Goal: Check status: Check status

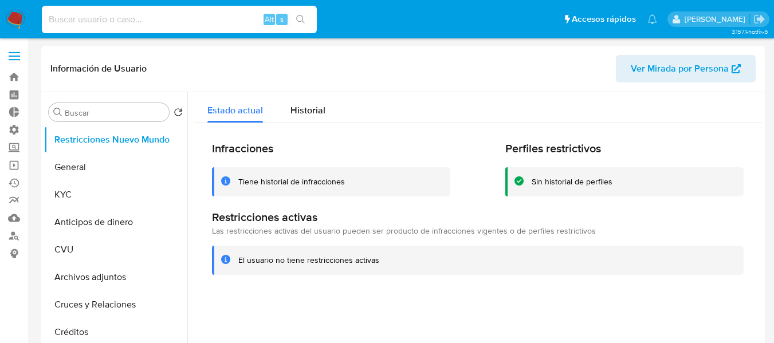
select select "10"
type input "FA20250902084722"
select select "10"
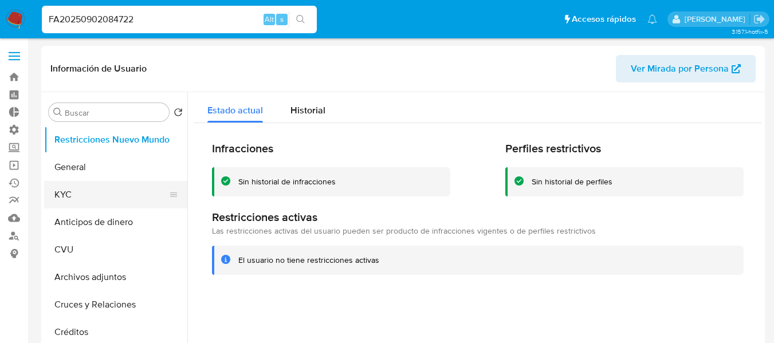
click at [96, 197] on button "KYC" at bounding box center [111, 194] width 134 height 27
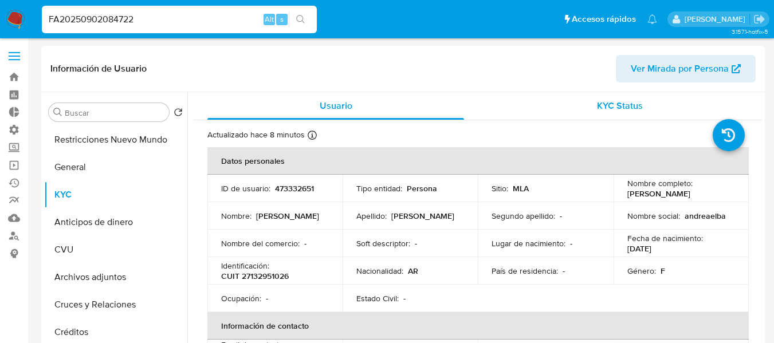
click at [628, 109] on span "KYC Status" at bounding box center [620, 105] width 46 height 13
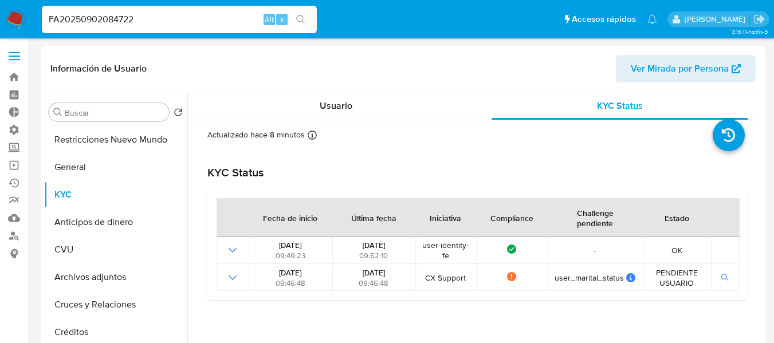
click at [331, 85] on div "Información de Usuario Ver Mirada por Persona" at bounding box center [403, 69] width 724 height 46
click at [332, 104] on span "Usuario" at bounding box center [336, 105] width 33 height 13
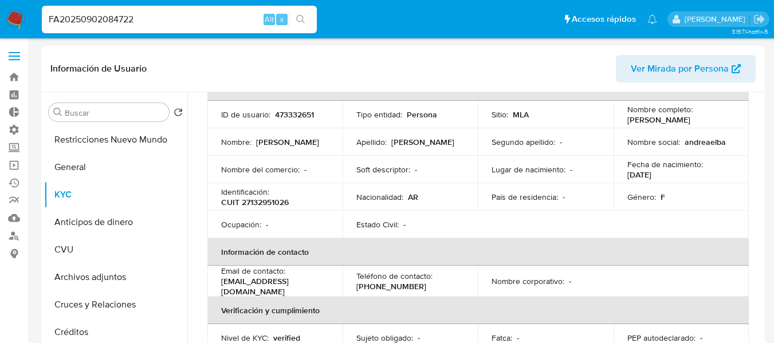
scroll to position [57, 0]
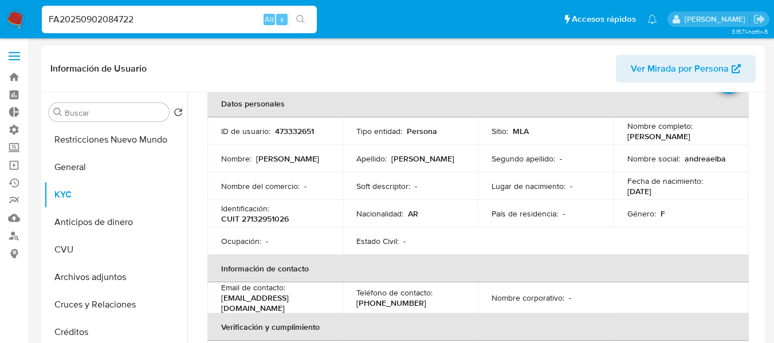
click at [294, 135] on p "473332651" at bounding box center [294, 131] width 39 height 10
copy p "473332651"
click at [18, 52] on span at bounding box center [14, 53] width 11 height 2
click at [0, 0] on input "checkbox" at bounding box center [0, 0] width 0 height 0
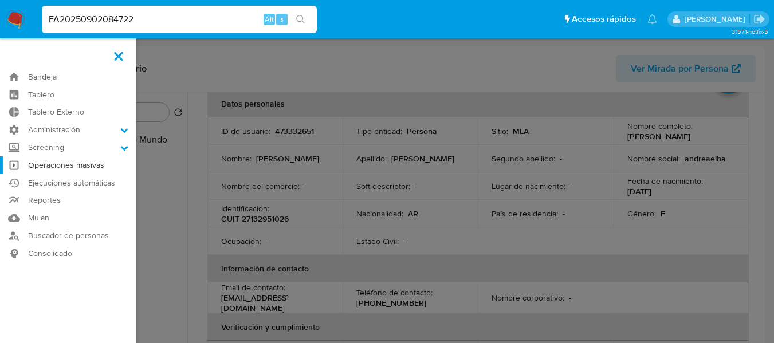
click at [56, 168] on link "Operaciones masivas" at bounding box center [68, 165] width 136 height 18
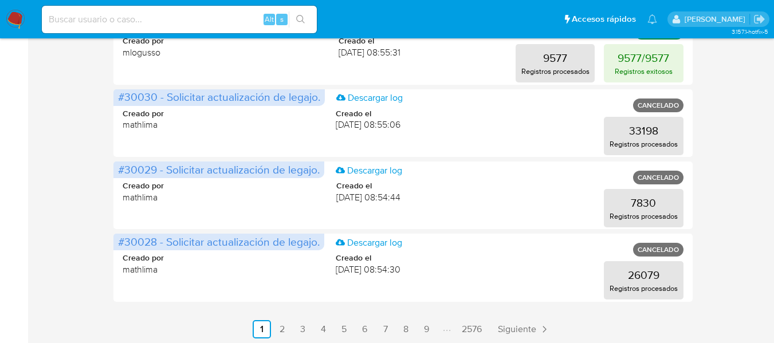
scroll to position [641, 0]
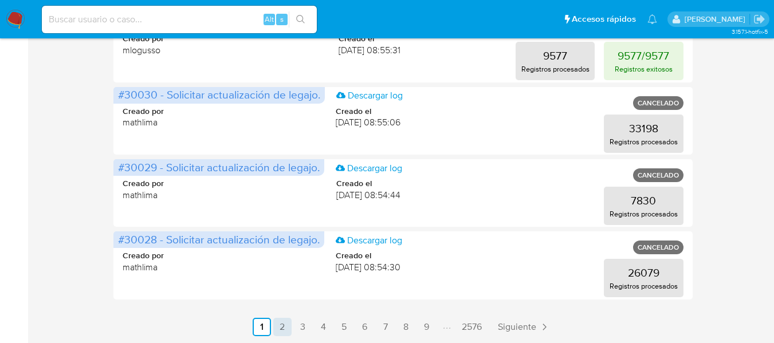
click at [284, 329] on link "2" at bounding box center [282, 327] width 18 height 18
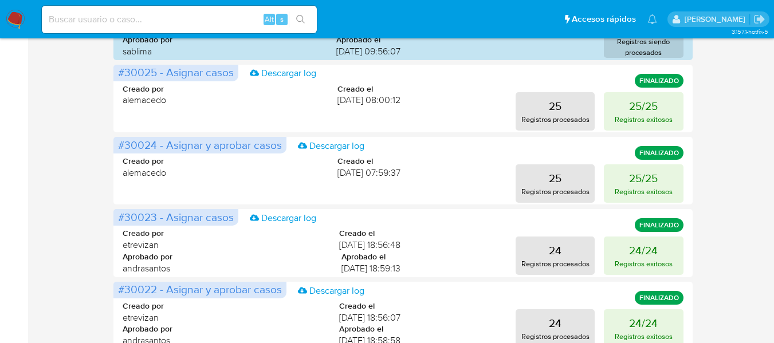
scroll to position [125, 0]
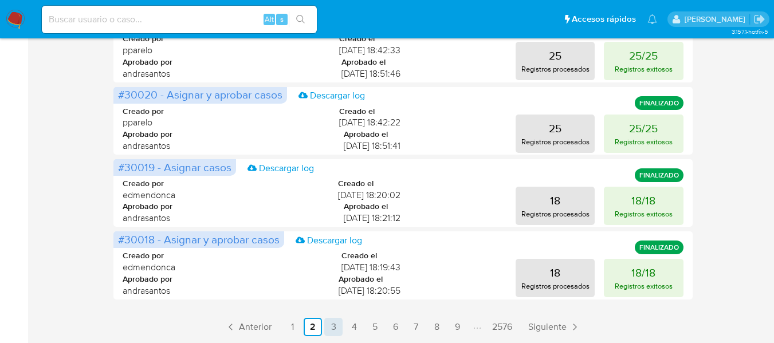
click at [300, 323] on link "1" at bounding box center [292, 327] width 18 height 18
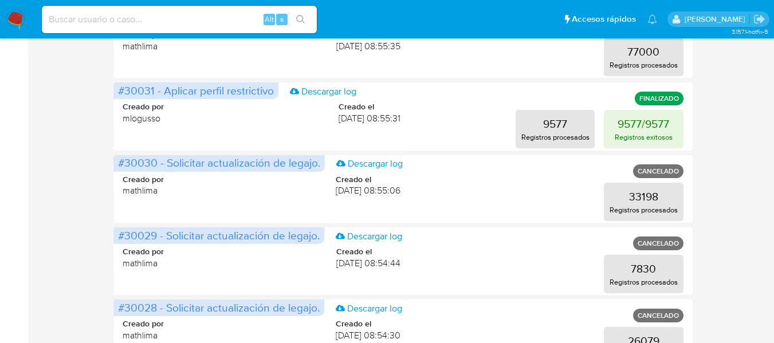
scroll to position [641, 0]
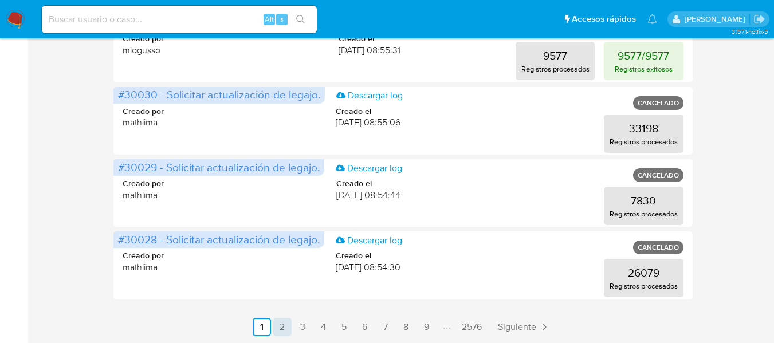
click at [278, 323] on link "2" at bounding box center [282, 327] width 18 height 18
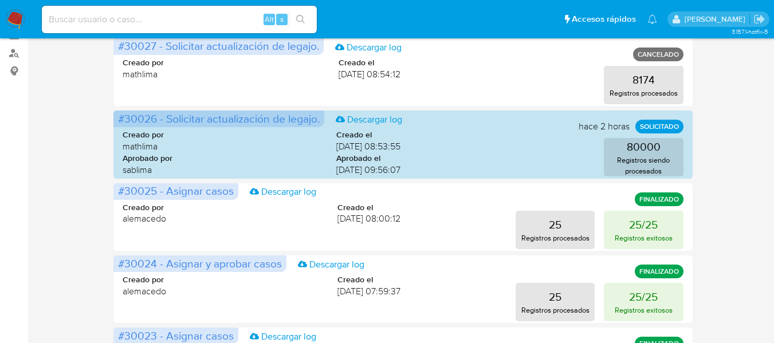
scroll to position [125, 0]
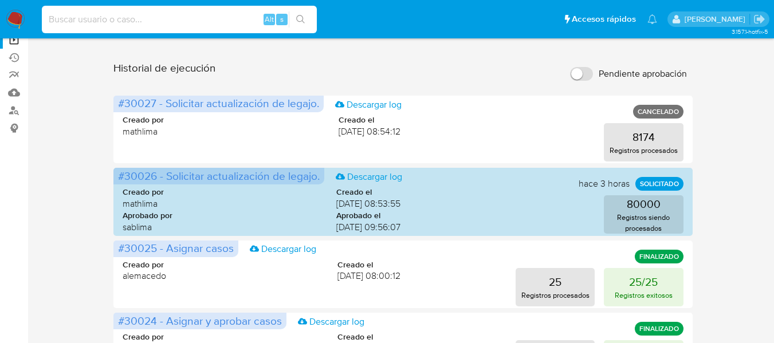
click at [128, 22] on input at bounding box center [179, 19] width 275 height 15
paste input "352206822"
type input "352206822"
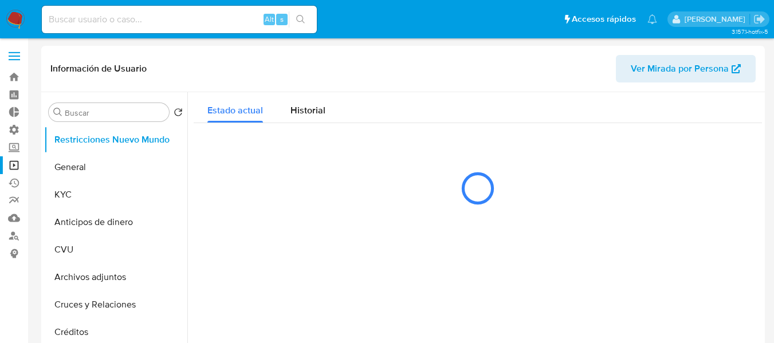
select select "10"
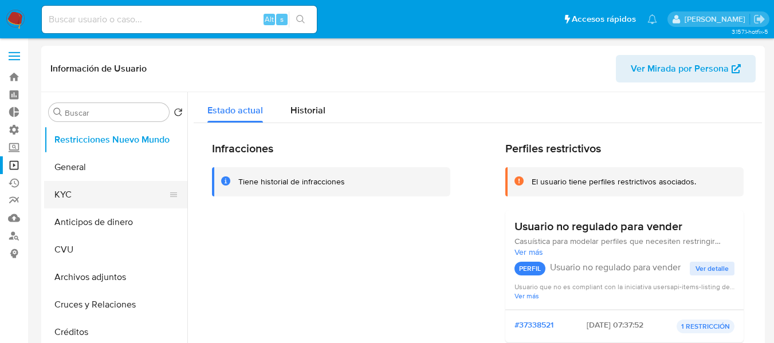
click at [57, 188] on button "KYC" at bounding box center [111, 194] width 134 height 27
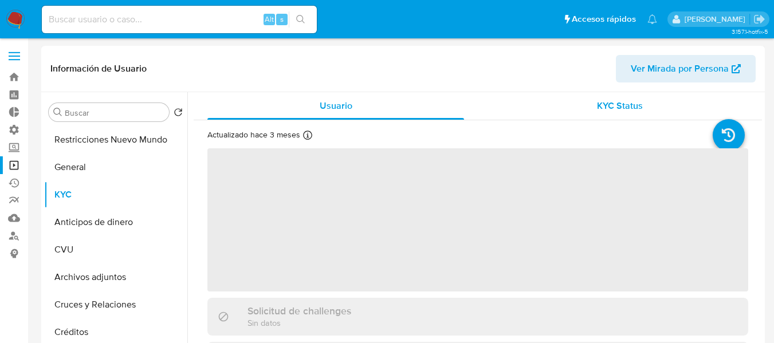
click at [600, 115] on div "KYC Status" at bounding box center [620, 105] width 257 height 27
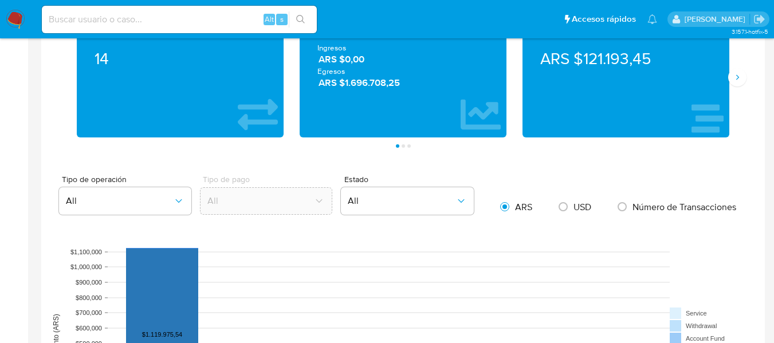
scroll to position [516, 0]
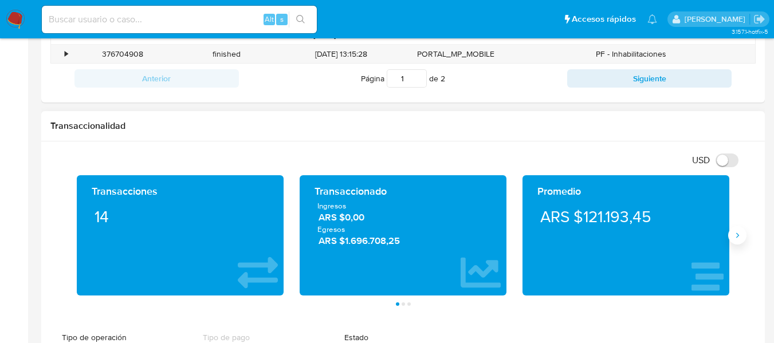
click at [738, 231] on icon "Siguiente" at bounding box center [737, 235] width 9 height 9
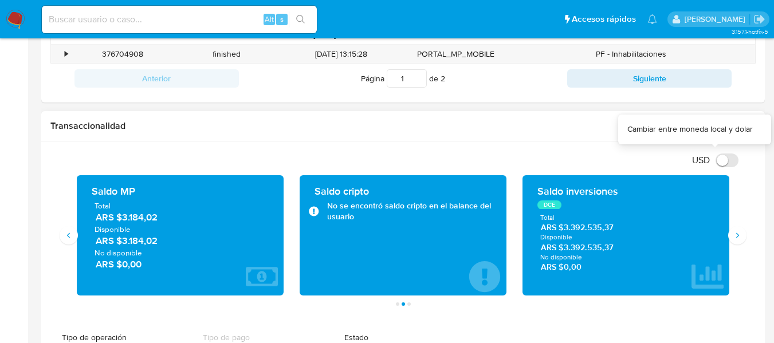
click at [722, 164] on input "USD" at bounding box center [727, 161] width 23 height 14
checkbox input "true"
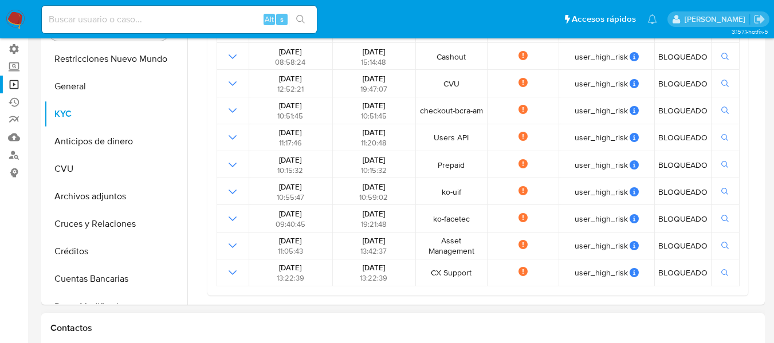
scroll to position [0, 0]
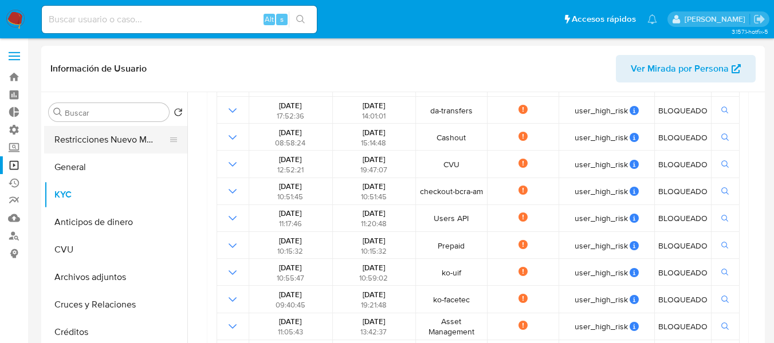
click at [80, 144] on button "Restricciones Nuevo Mundo" at bounding box center [111, 139] width 134 height 27
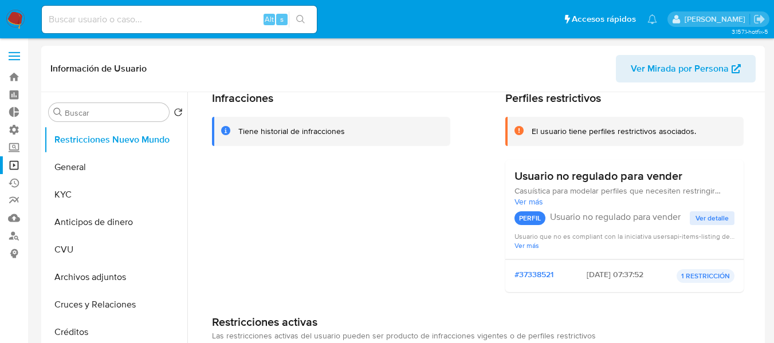
scroll to position [88, 0]
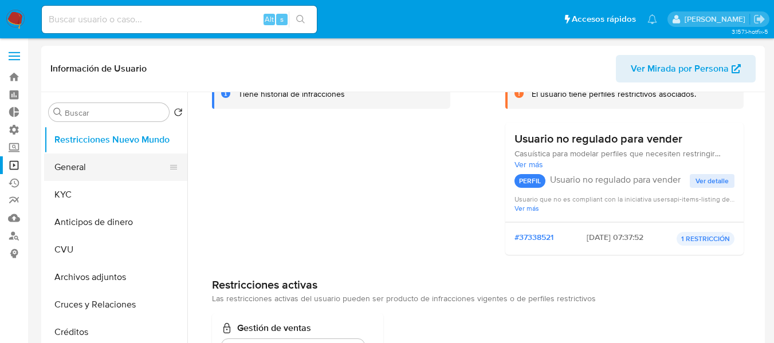
click at [62, 169] on button "General" at bounding box center [111, 167] width 134 height 27
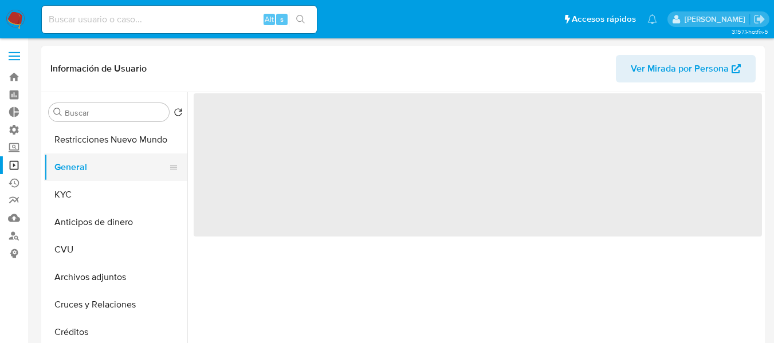
scroll to position [0, 0]
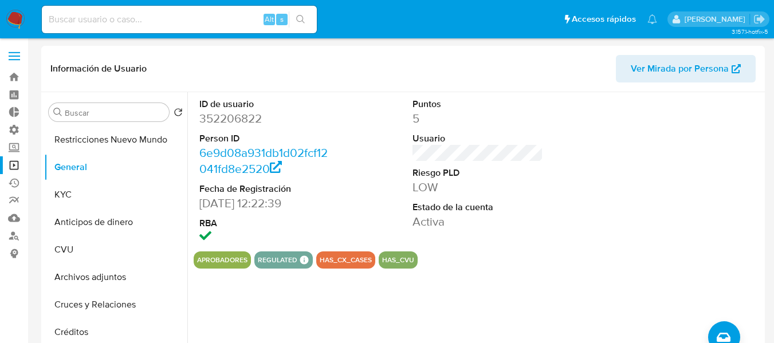
click at [234, 122] on dd "352206822" at bounding box center [264, 119] width 131 height 16
copy dd "352206822"
click at [120, 23] on input at bounding box center [179, 19] width 275 height 15
paste input "473332651"
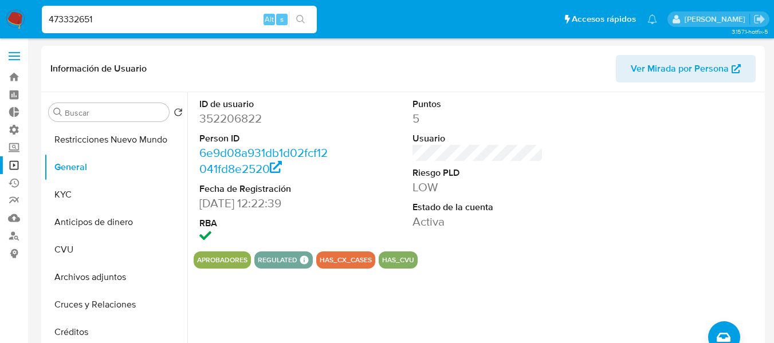
type input "473332651"
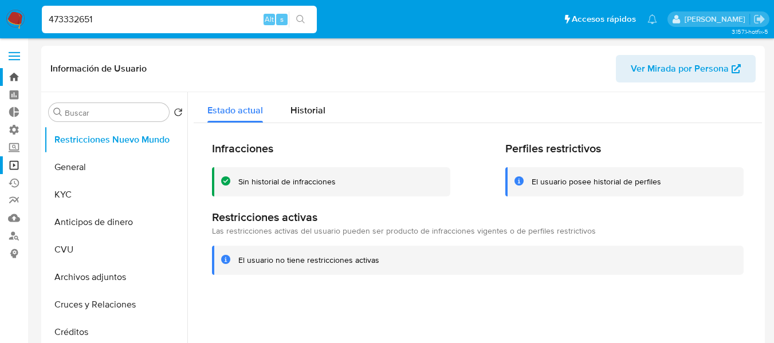
select select "10"
click at [102, 171] on button "General" at bounding box center [111, 167] width 134 height 27
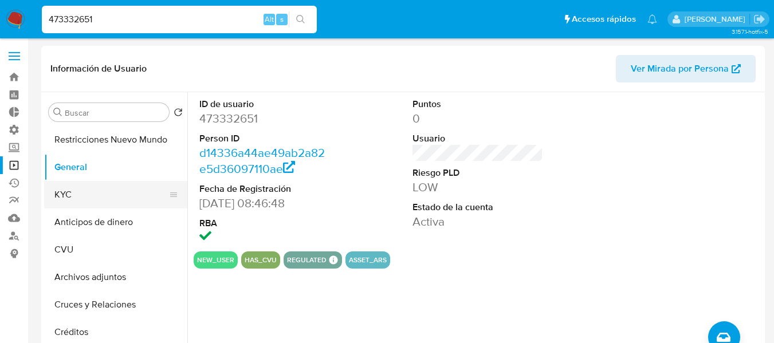
click at [72, 198] on button "KYC" at bounding box center [111, 194] width 134 height 27
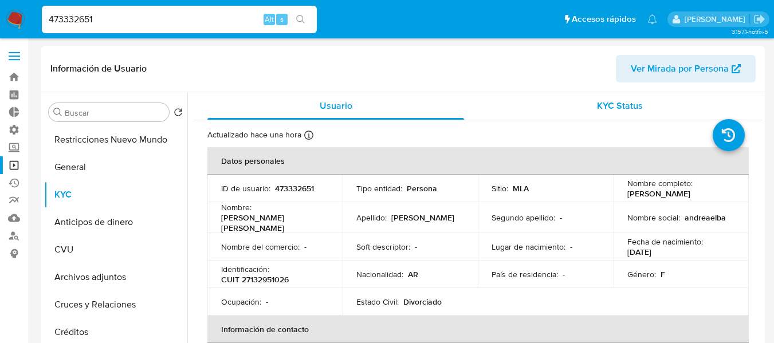
click at [613, 108] on span "KYC Status" at bounding box center [620, 105] width 46 height 13
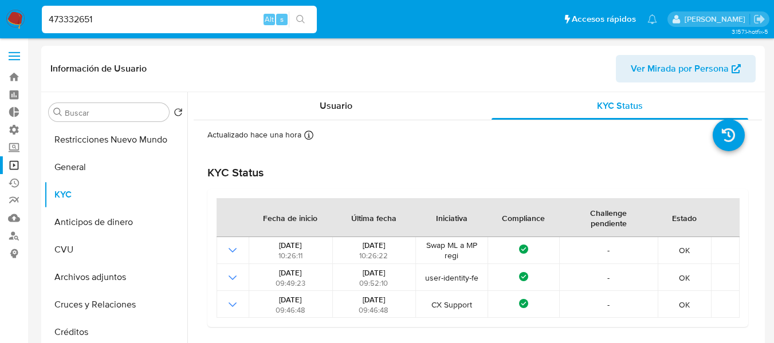
click at [17, 61] on label at bounding box center [14, 56] width 29 height 24
click at [0, 0] on input "checkbox" at bounding box center [0, 0] width 0 height 0
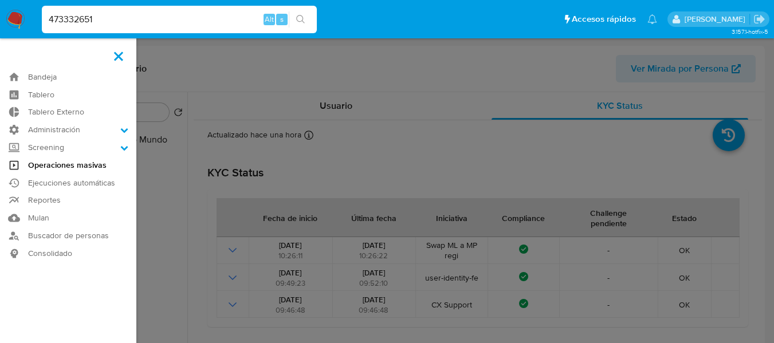
click at [44, 169] on link "Operaciones masivas" at bounding box center [68, 165] width 136 height 18
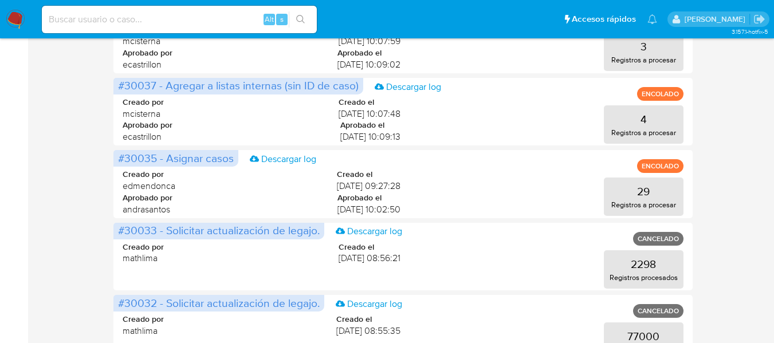
scroll to position [286, 0]
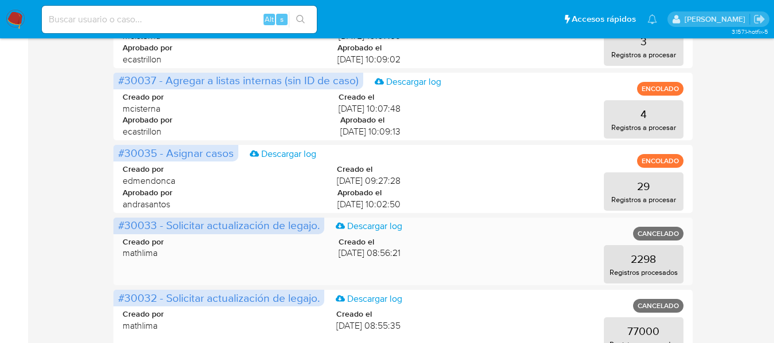
drag, startPoint x: 156, startPoint y: 229, endPoint x: 117, endPoint y: 225, distance: 39.7
click at [117, 225] on span "#30033 - Solicitar actualización de legajo. Descargar log" at bounding box center [218, 226] width 211 height 17
drag, startPoint x: 156, startPoint y: 158, endPoint x: 117, endPoint y: 156, distance: 38.4
click at [117, 156] on span "#30035 - Asignar casos Descargar log" at bounding box center [175, 153] width 125 height 17
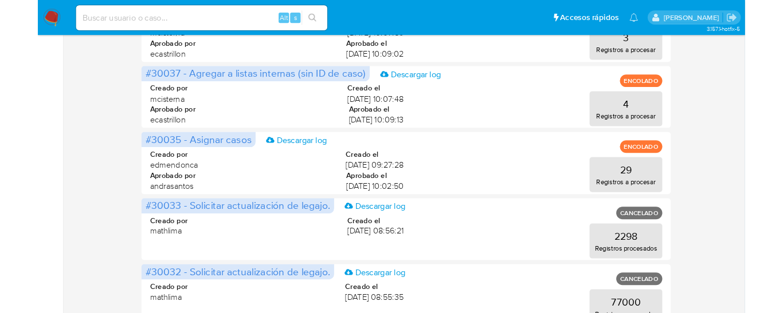
scroll to position [0, 0]
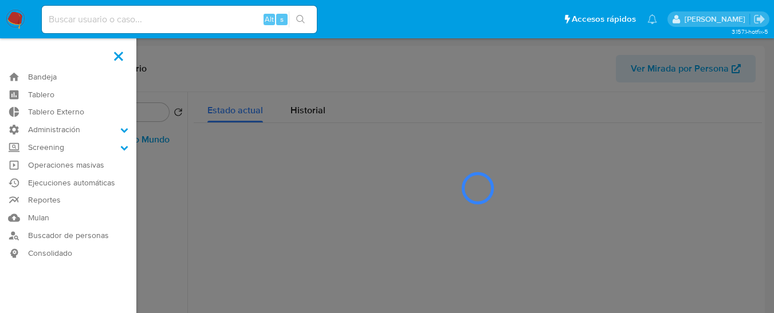
select select "10"
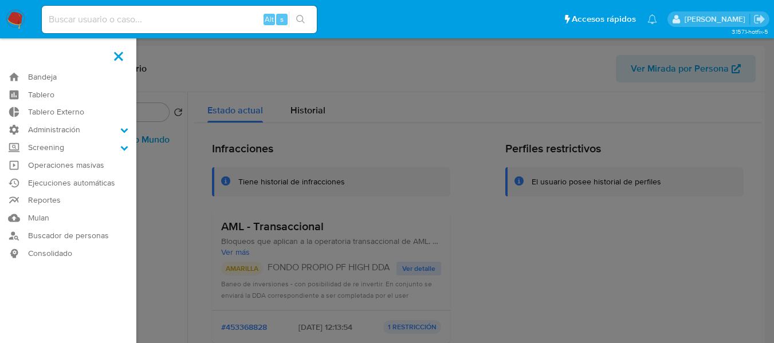
click at [117, 58] on span at bounding box center [118, 56] width 9 height 9
click at [0, 0] on input "checkbox" at bounding box center [0, 0] width 0 height 0
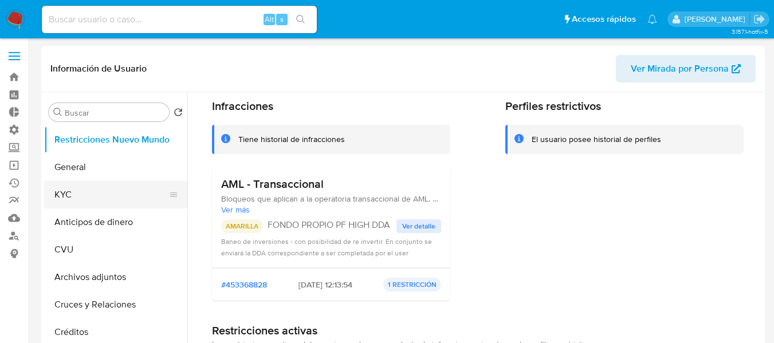
click at [88, 182] on button "KYC" at bounding box center [111, 194] width 134 height 27
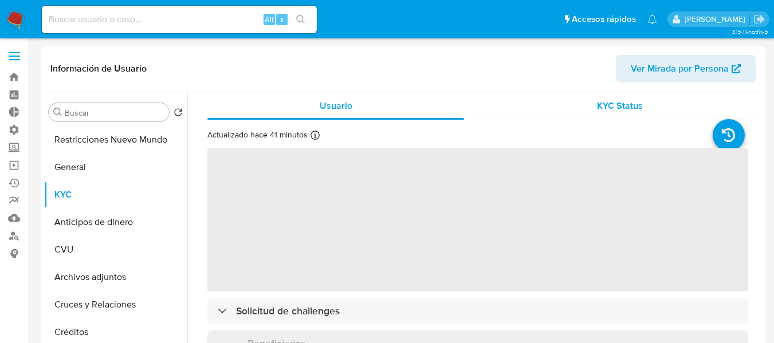
click at [624, 108] on span "KYC Status" at bounding box center [620, 105] width 46 height 13
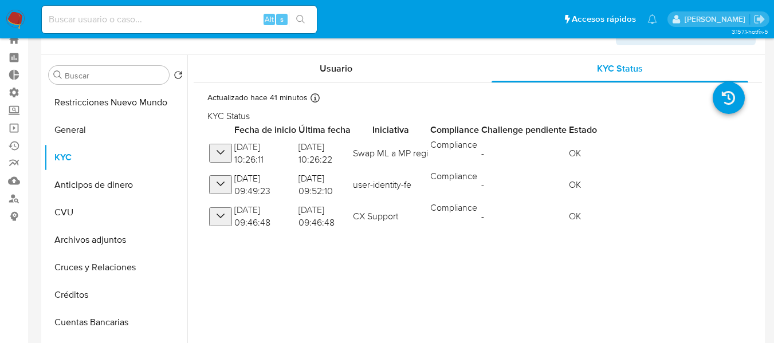
scroll to position [57, 0]
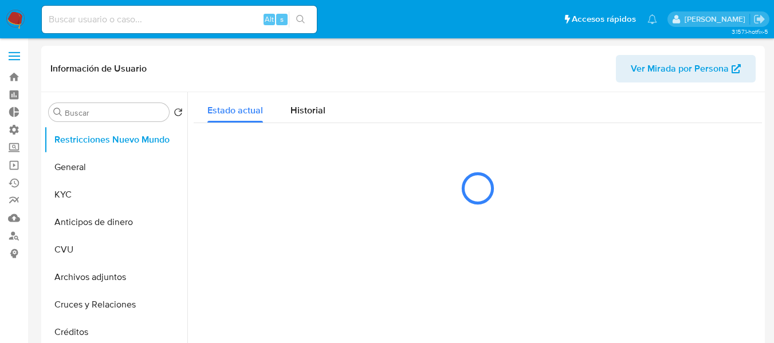
select select "10"
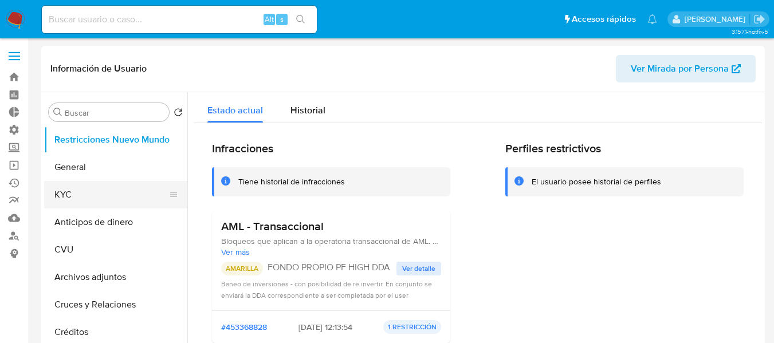
click at [78, 191] on button "KYC" at bounding box center [111, 194] width 134 height 27
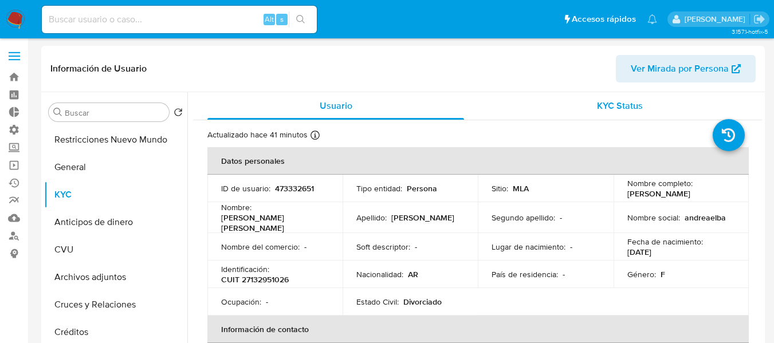
click at [594, 97] on div "KYC Status" at bounding box center [620, 105] width 257 height 27
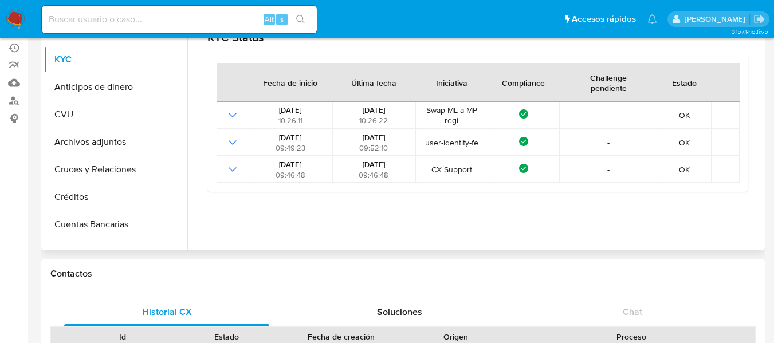
scroll to position [115, 0]
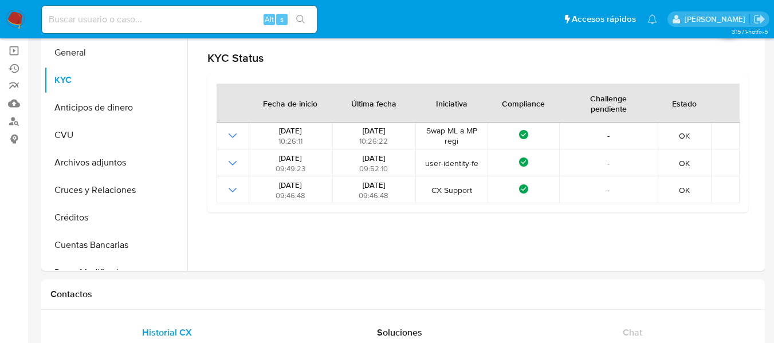
paste input "352206822"
click at [78, 22] on input at bounding box center [179, 19] width 275 height 15
type input "352206822"
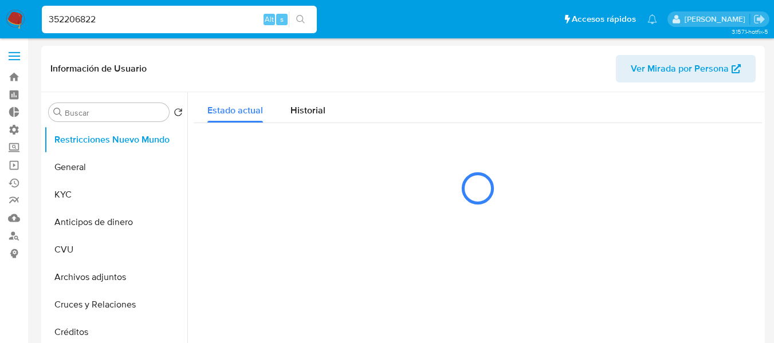
select select "10"
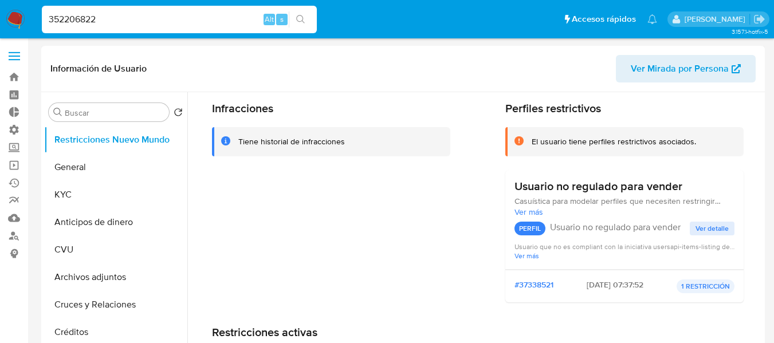
scroll to position [57, 0]
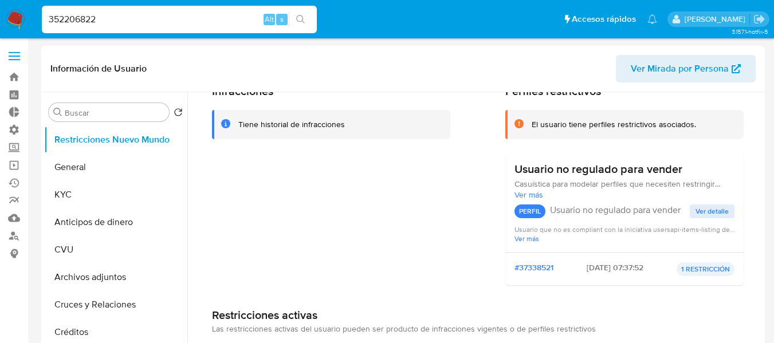
click at [701, 212] on span "Ver detalle" at bounding box center [712, 211] width 33 height 11
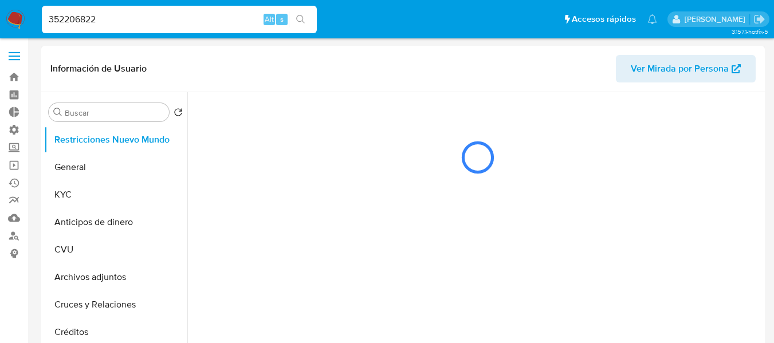
scroll to position [0, 0]
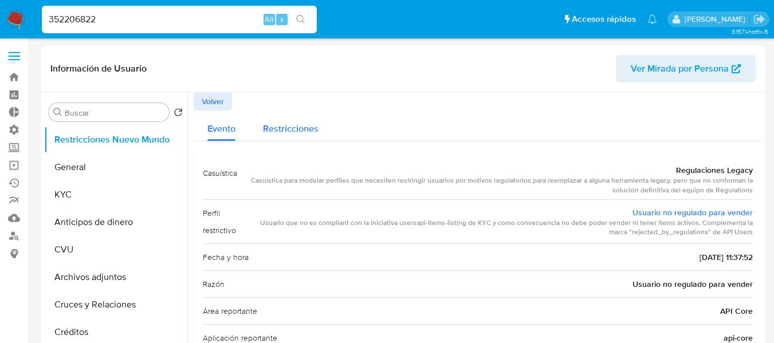
click at [274, 128] on span "Restricciones" at bounding box center [291, 128] width 56 height 13
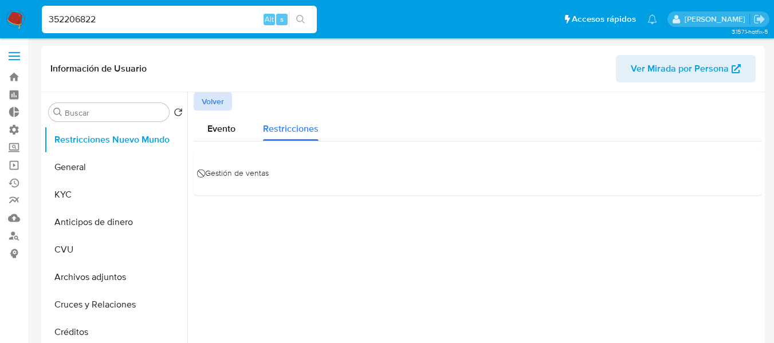
click at [217, 100] on span "Volver" at bounding box center [213, 101] width 22 height 16
